Goal: Task Accomplishment & Management: Use online tool/utility

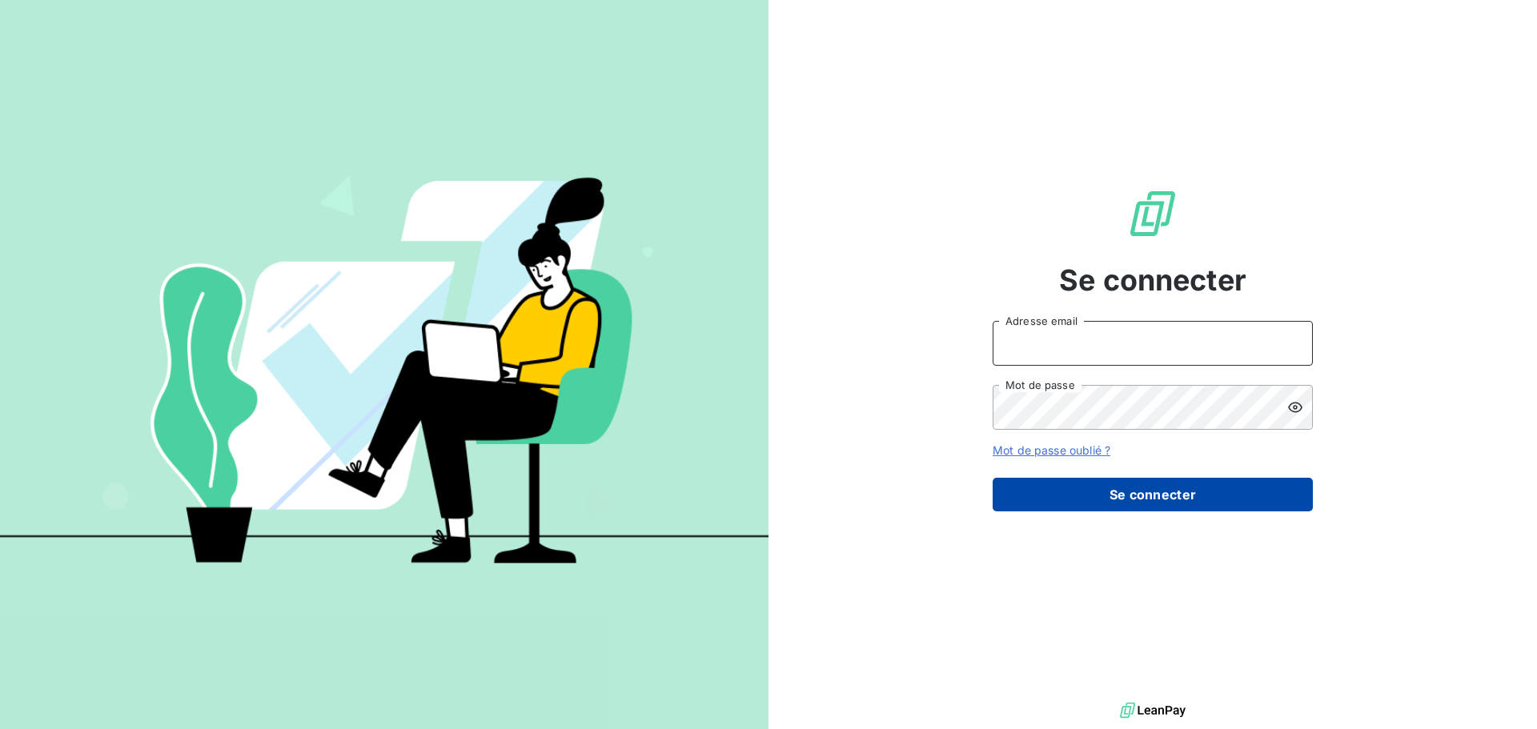
type input "[EMAIL_ADDRESS][DOMAIN_NAME]"
click at [1181, 494] on button "Se connecter" at bounding box center [1153, 495] width 320 height 34
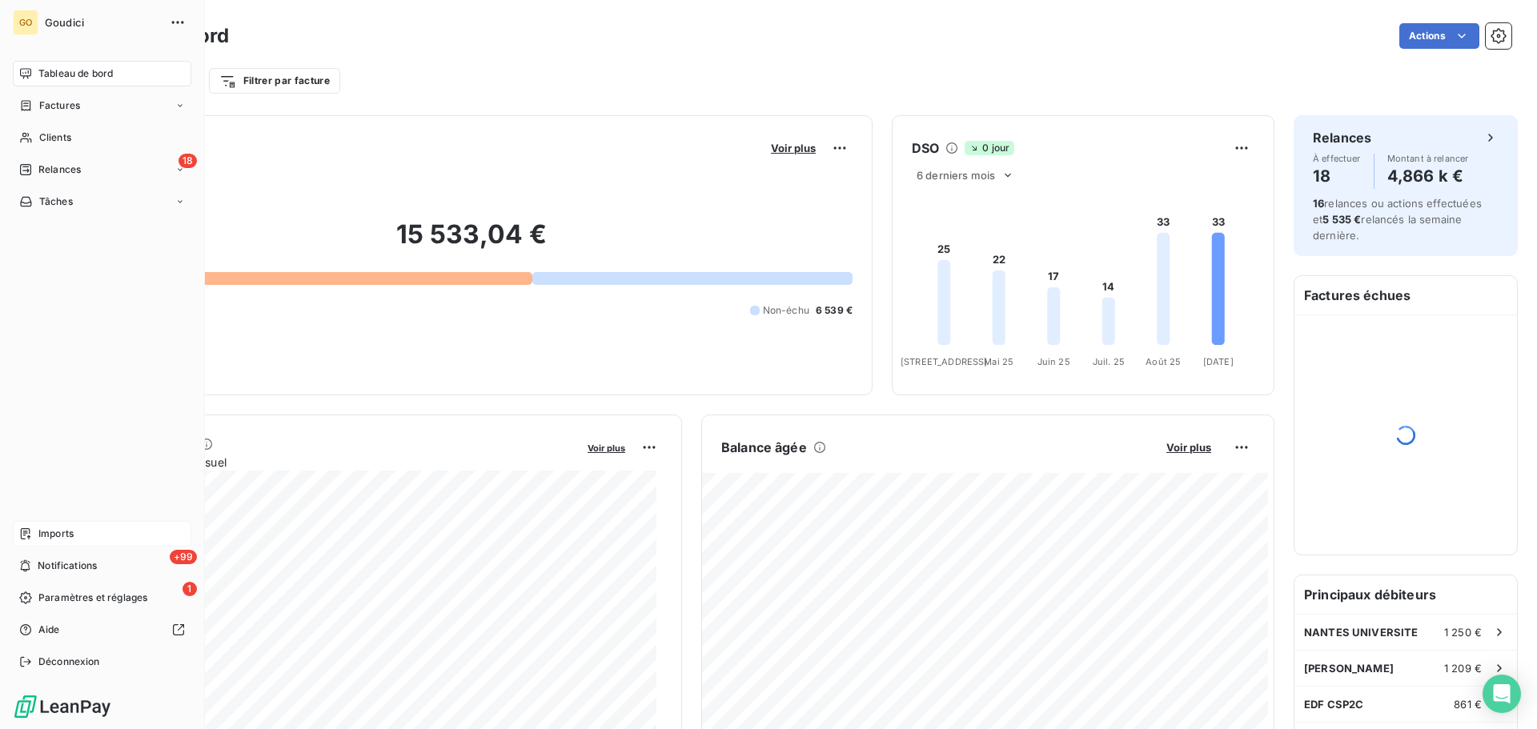
drag, startPoint x: 59, startPoint y: 532, endPoint x: 82, endPoint y: 526, distance: 24.1
click at [59, 532] on span "Imports" at bounding box center [55, 534] width 35 height 14
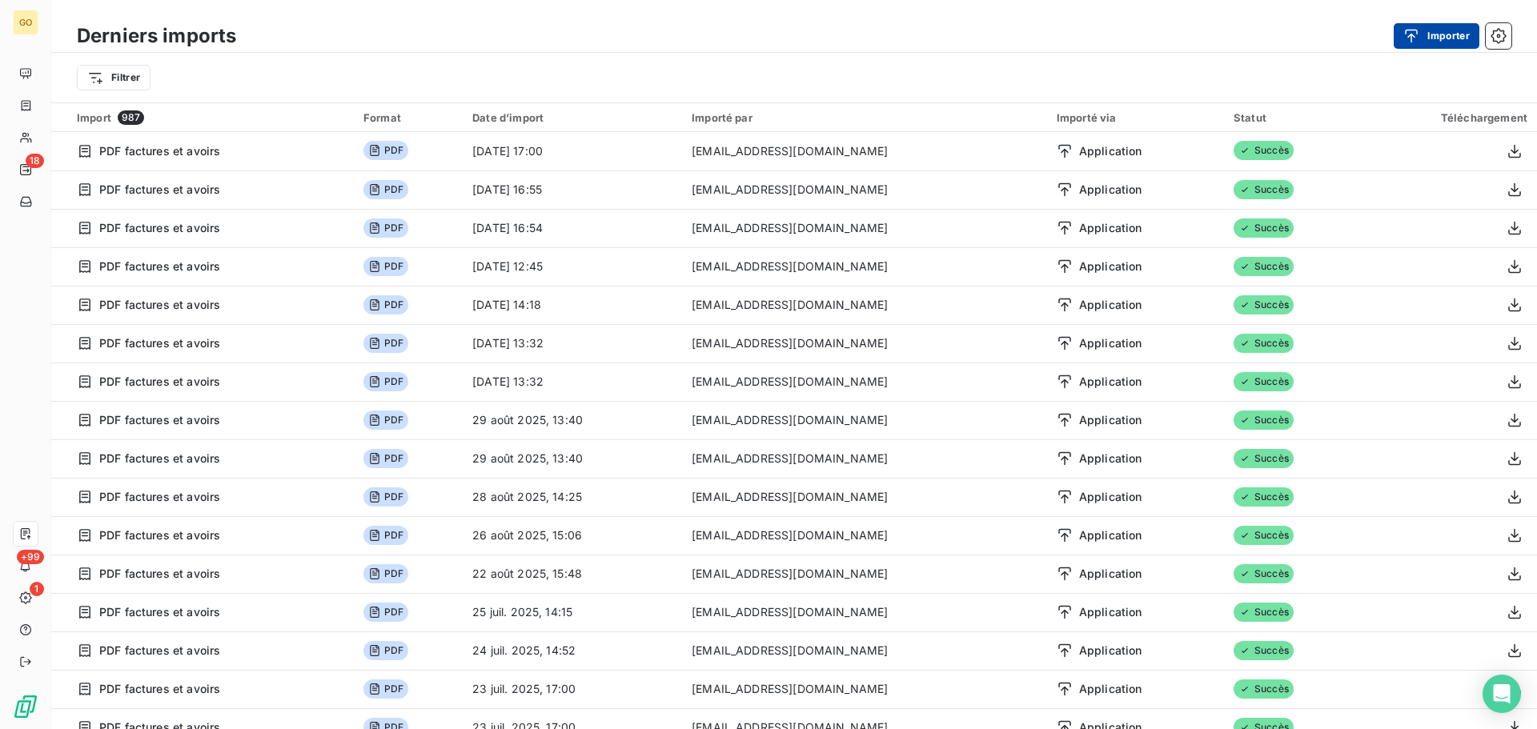
click at [1429, 34] on button "Importer" at bounding box center [1437, 36] width 86 height 26
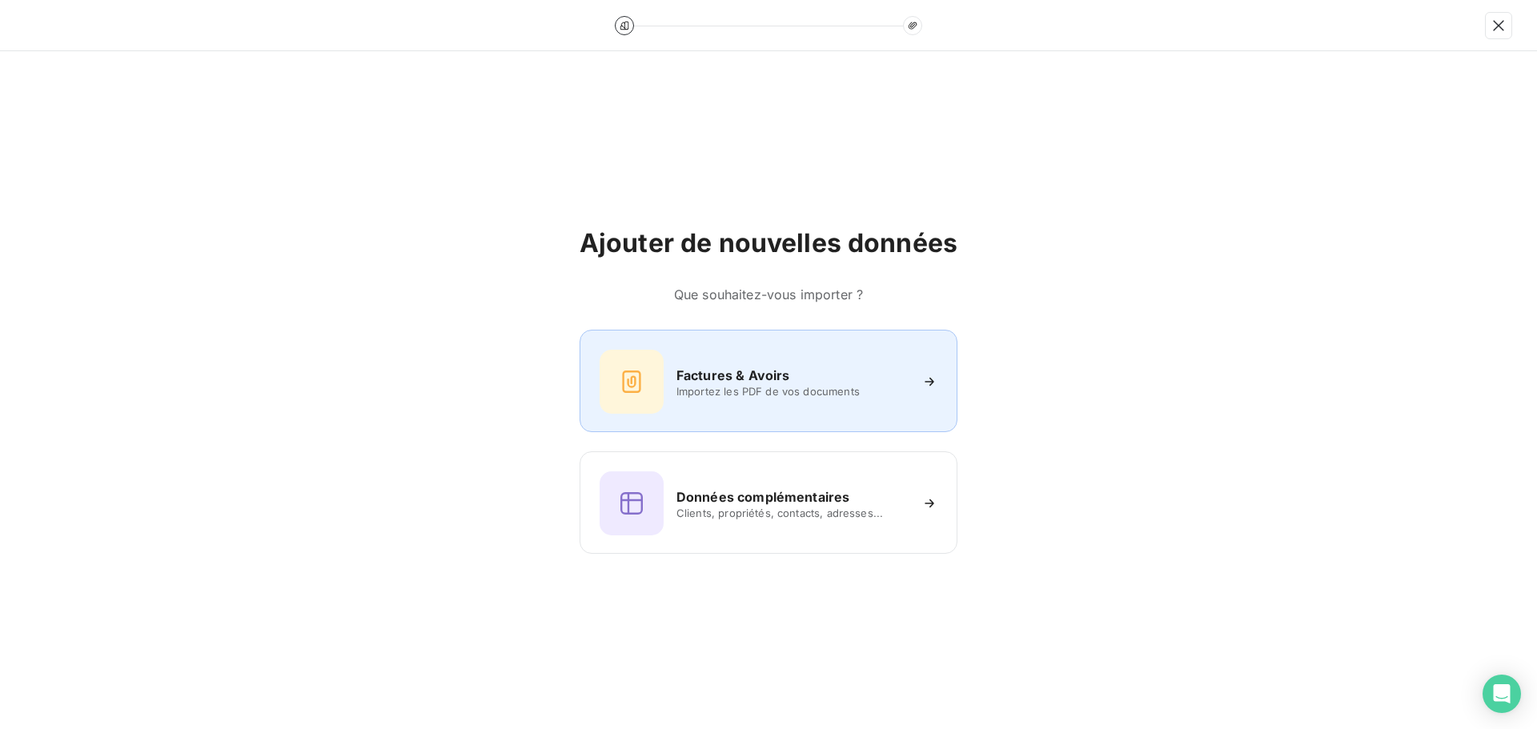
click at [788, 363] on div "Factures & Avoirs Importez les PDF de vos documents" at bounding box center [769, 382] width 338 height 64
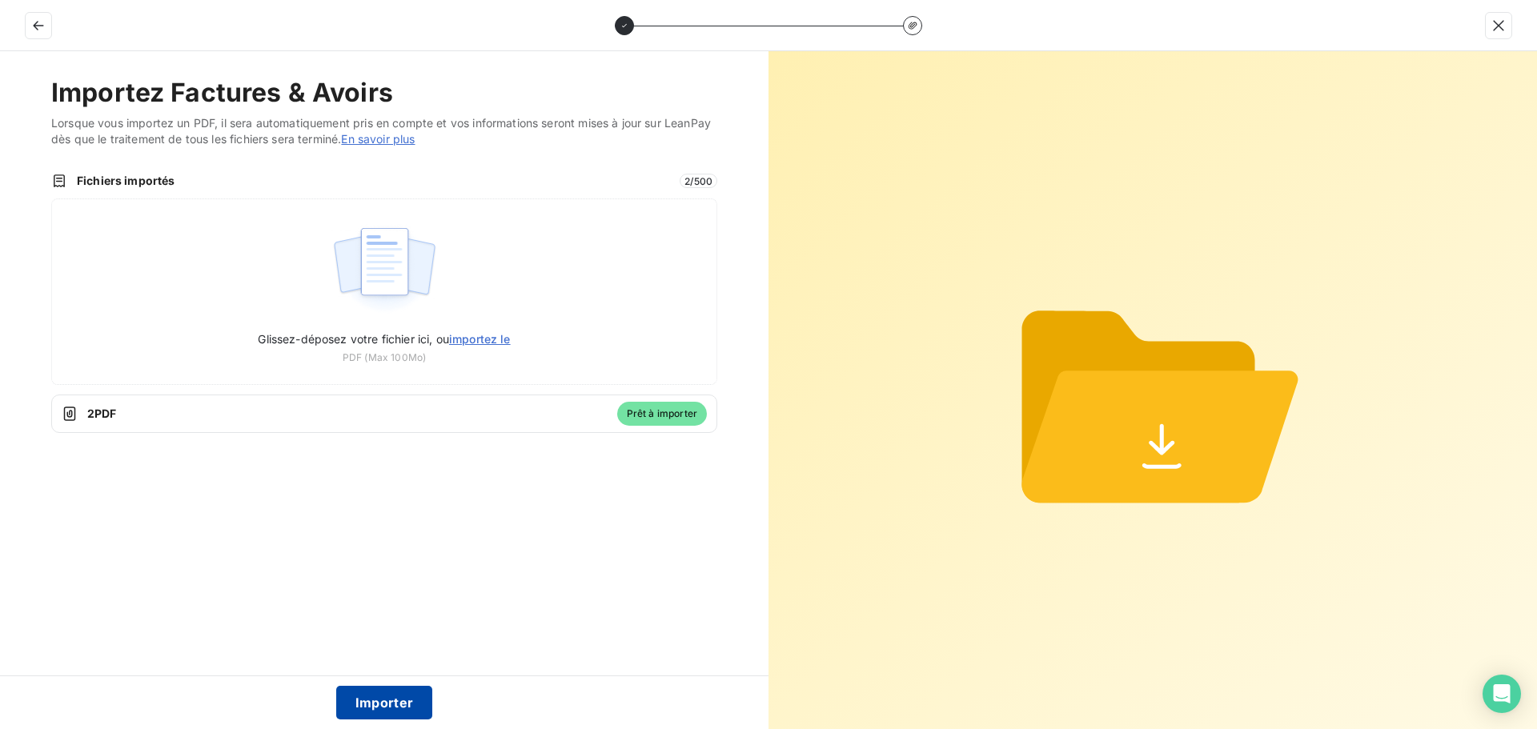
click at [402, 708] on button "Importer" at bounding box center [384, 703] width 97 height 34
